Goal: Task Accomplishment & Management: Use online tool/utility

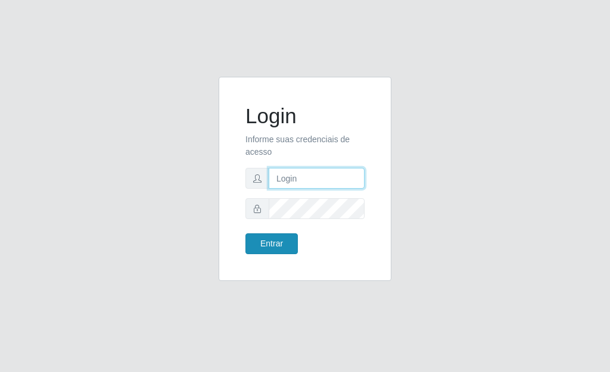
type input "[PERSON_NAME]"
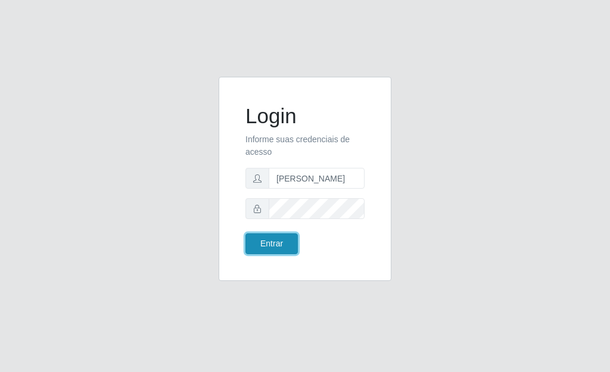
click at [278, 249] on button "Entrar" at bounding box center [271, 243] width 52 height 21
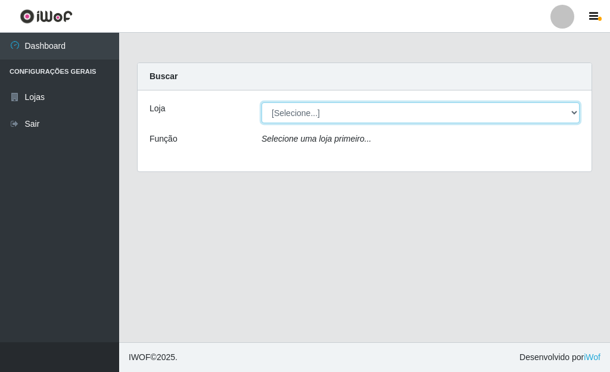
drag, startPoint x: 568, startPoint y: 113, endPoint x: 559, endPoint y: 112, distance: 9.0
click at [568, 113] on select "[Selecione...] Bemais Supermercados - [GEOGRAPHIC_DATA]" at bounding box center [420, 112] width 318 height 21
select select "249"
click at [261, 102] on select "[Selecione...] Bemais Supermercados - [GEOGRAPHIC_DATA]" at bounding box center [420, 112] width 318 height 21
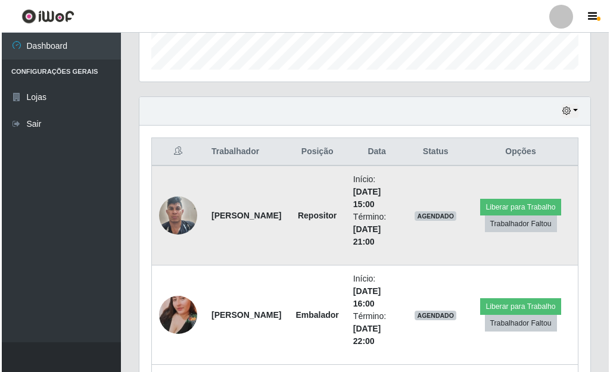
scroll to position [357, 0]
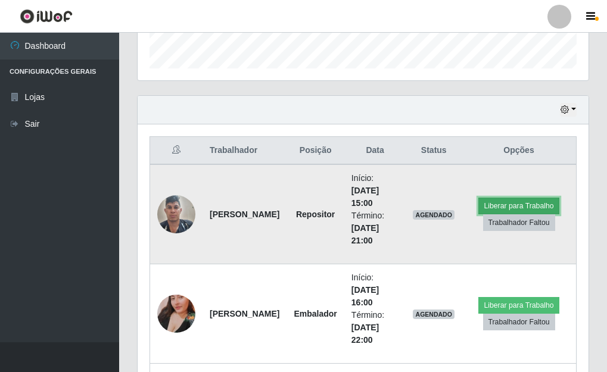
click at [544, 203] on button "Liberar para Trabalho" at bounding box center [518, 206] width 80 height 17
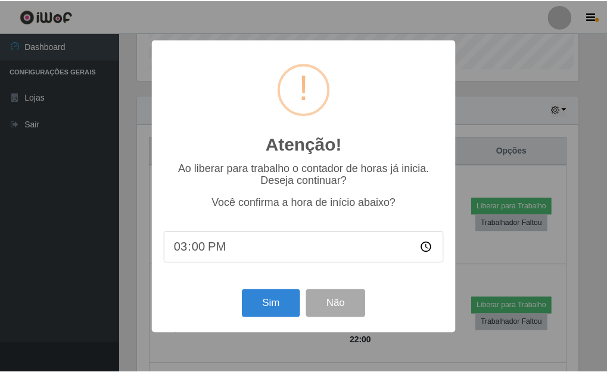
scroll to position [247, 444]
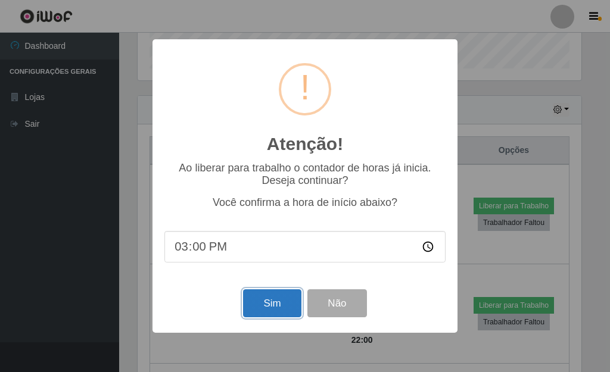
click at [285, 317] on button "Sim" at bounding box center [272, 303] width 58 height 28
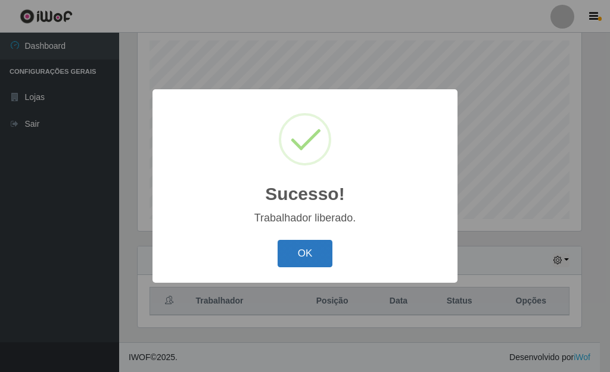
click at [309, 261] on button "OK" at bounding box center [305, 254] width 55 height 28
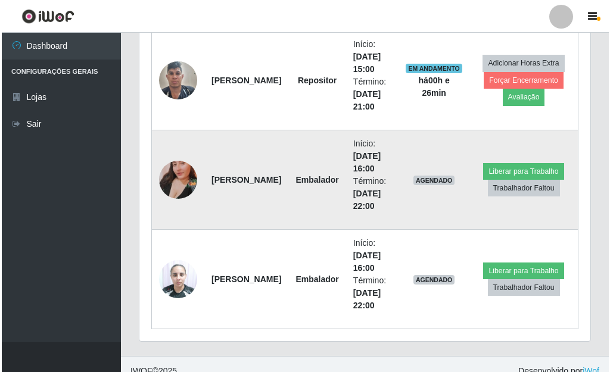
scroll to position [505, 0]
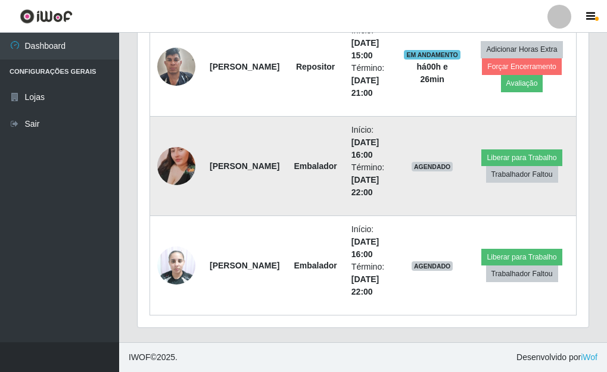
click at [178, 157] on img at bounding box center [176, 166] width 38 height 68
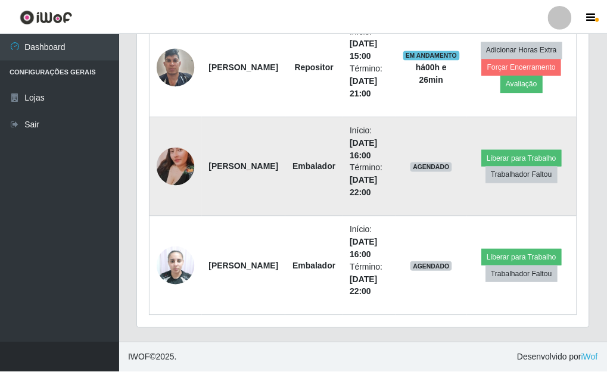
scroll to position [247, 444]
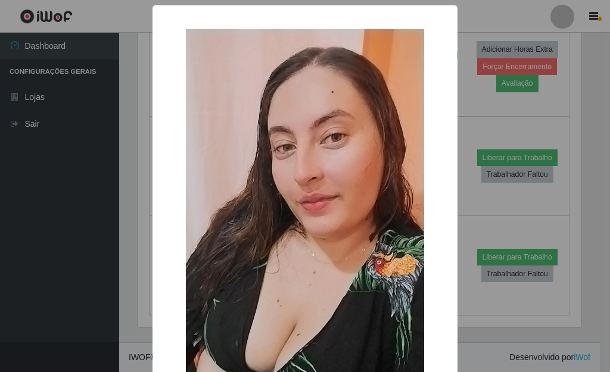
click at [473, 102] on div "× OK Cancel" at bounding box center [305, 186] width 610 height 372
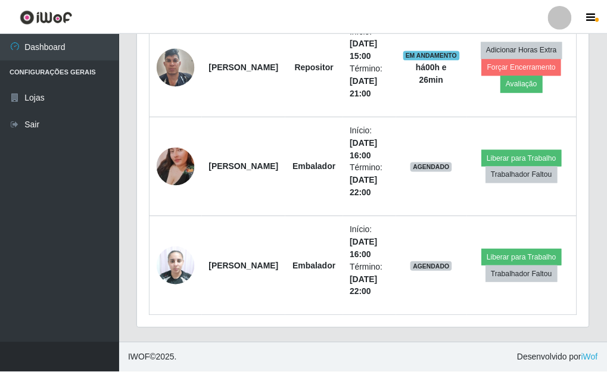
scroll to position [247, 451]
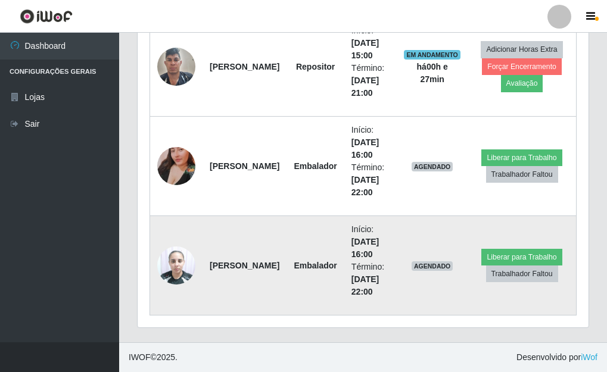
click at [172, 270] on img at bounding box center [176, 265] width 38 height 51
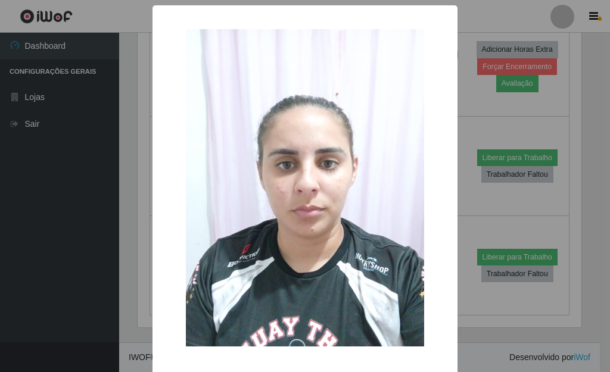
click at [471, 105] on div "× OK Cancel" at bounding box center [305, 186] width 610 height 372
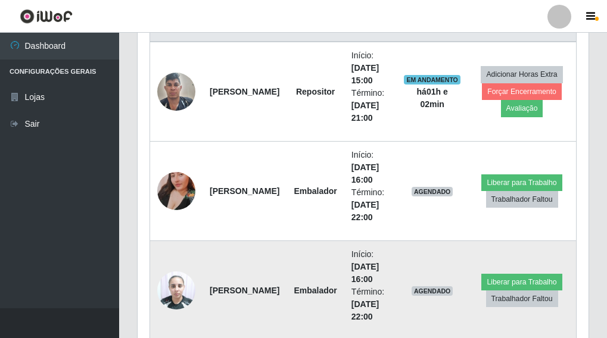
scroll to position [539, 0]
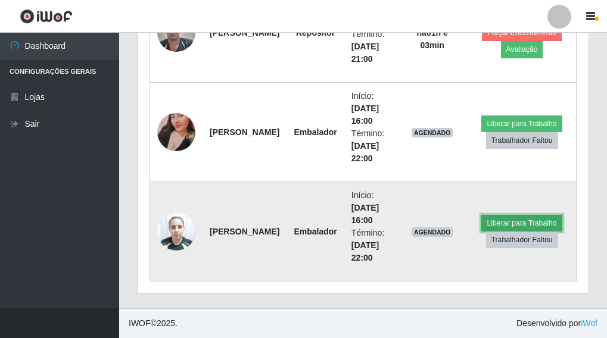
click at [535, 220] on button "Liberar para Trabalho" at bounding box center [521, 223] width 80 height 17
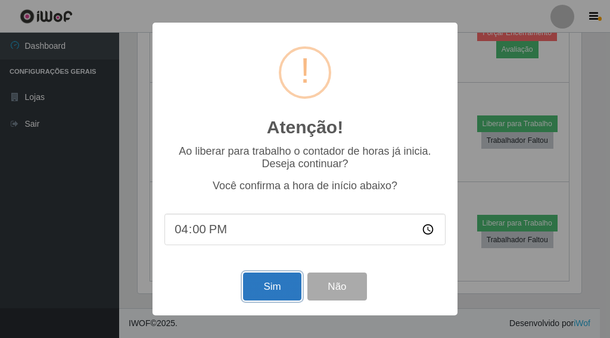
click at [271, 282] on button "Sim" at bounding box center [272, 287] width 58 height 28
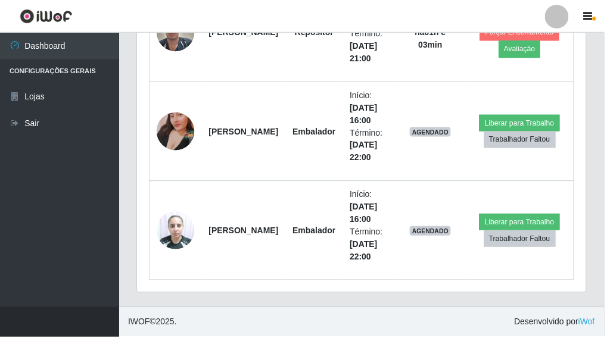
scroll to position [241, 0]
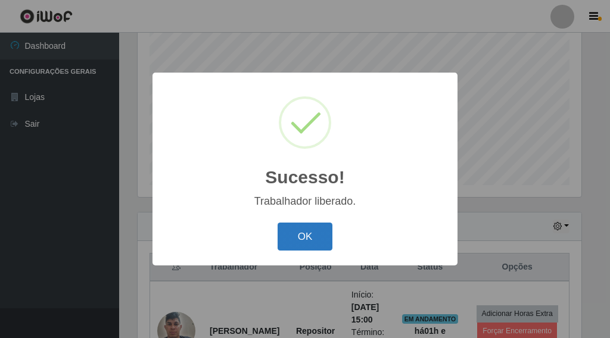
click at [291, 238] on button "OK" at bounding box center [305, 237] width 55 height 28
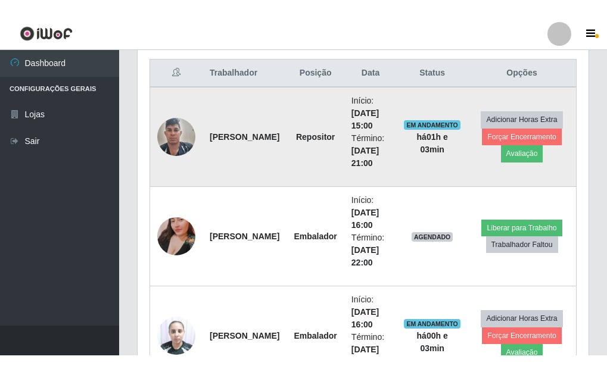
scroll to position [479, 0]
